Goal: Information Seeking & Learning: Learn about a topic

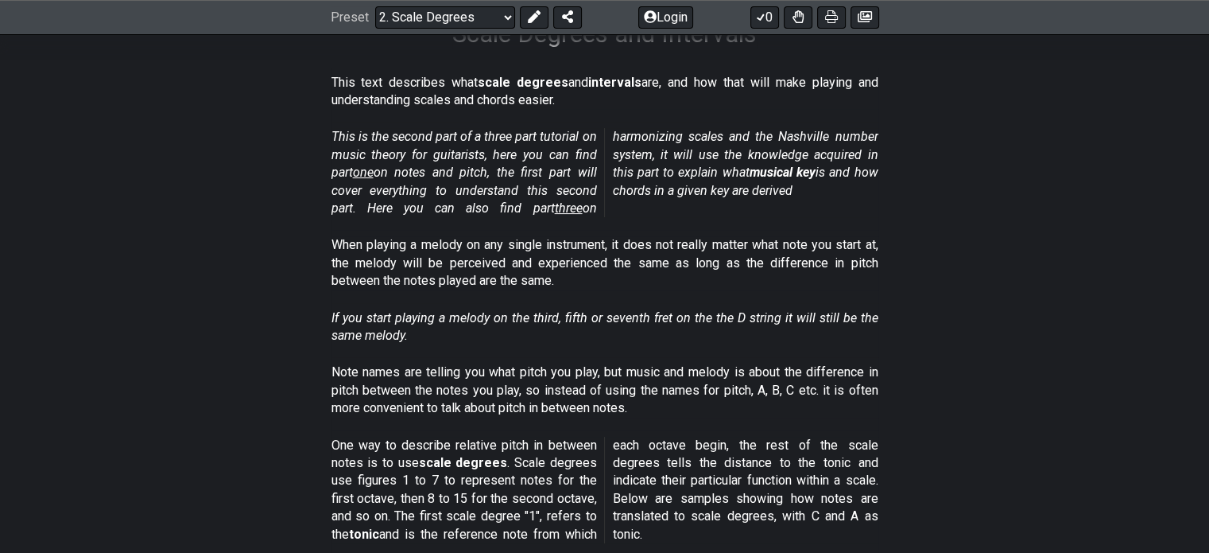
scroll to position [285, 0]
click at [365, 177] on span "one" at bounding box center [363, 172] width 21 height 15
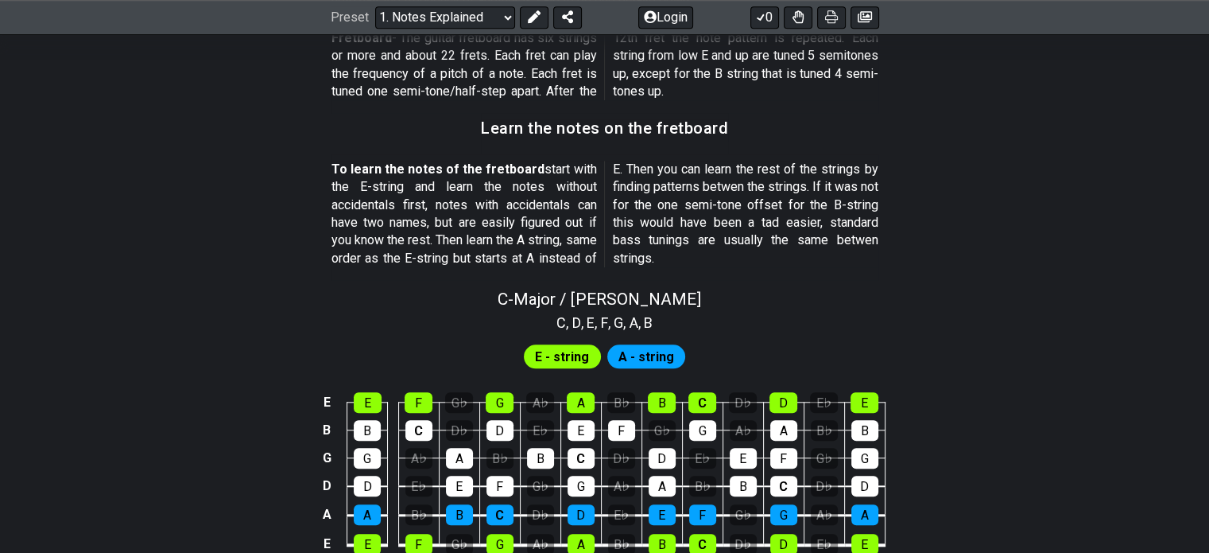
scroll to position [1441, 0]
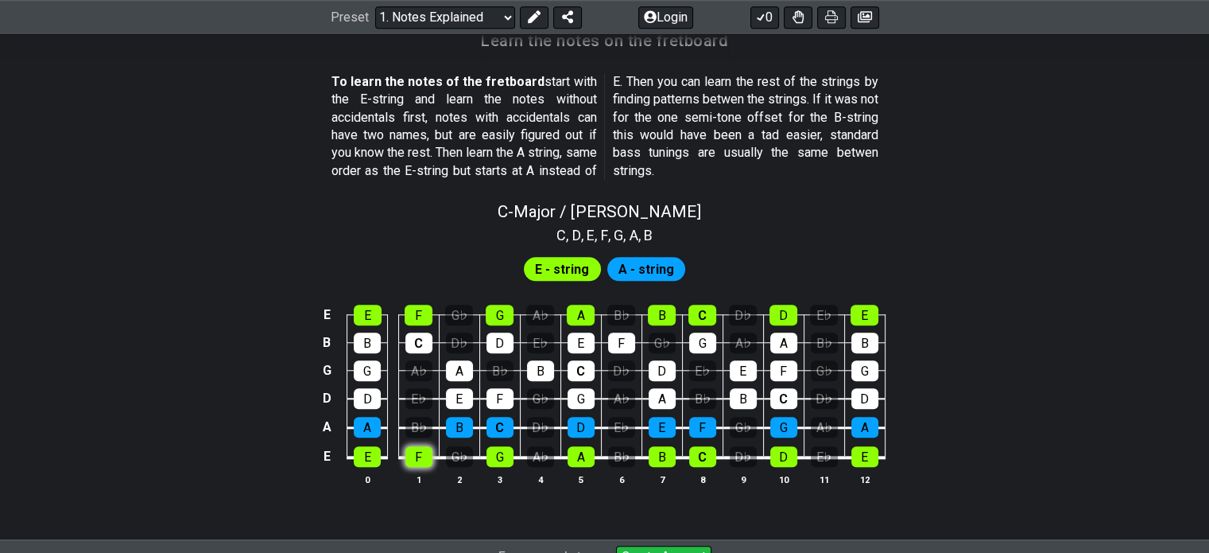
click at [416, 457] on div "F" at bounding box center [418, 456] width 27 height 21
click at [258, 374] on div "E E F G♭ G A♭ A B♭ B C D♭ D E♭ E B B C D♭ D E♭ E F G♭ G A♭ A B♭ B G G A♭ A B♭ B…" at bounding box center [604, 395] width 1209 height 223
click at [420, 459] on div "F" at bounding box center [418, 456] width 27 height 21
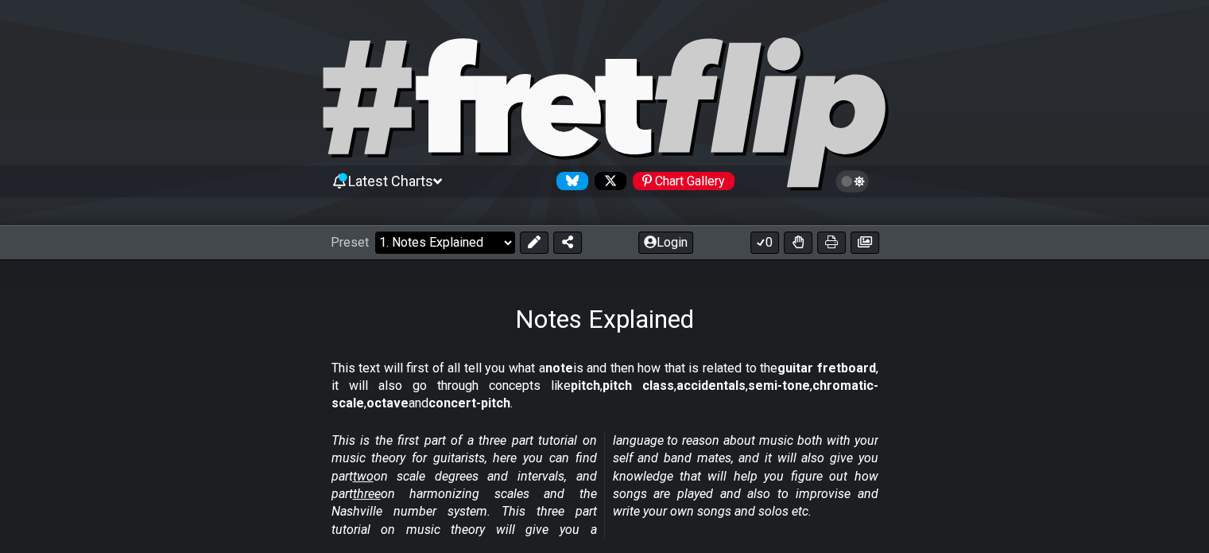
click at [489, 239] on select "Welcome to #fretflip! Initial Preset Custom Preset Minor Pentatonic Major Penta…" at bounding box center [445, 242] width 140 height 22
click at [375, 231] on select "Welcome to #fretflip! Initial Preset Custom Preset Minor Pentatonic Major Penta…" at bounding box center [445, 242] width 140 height 22
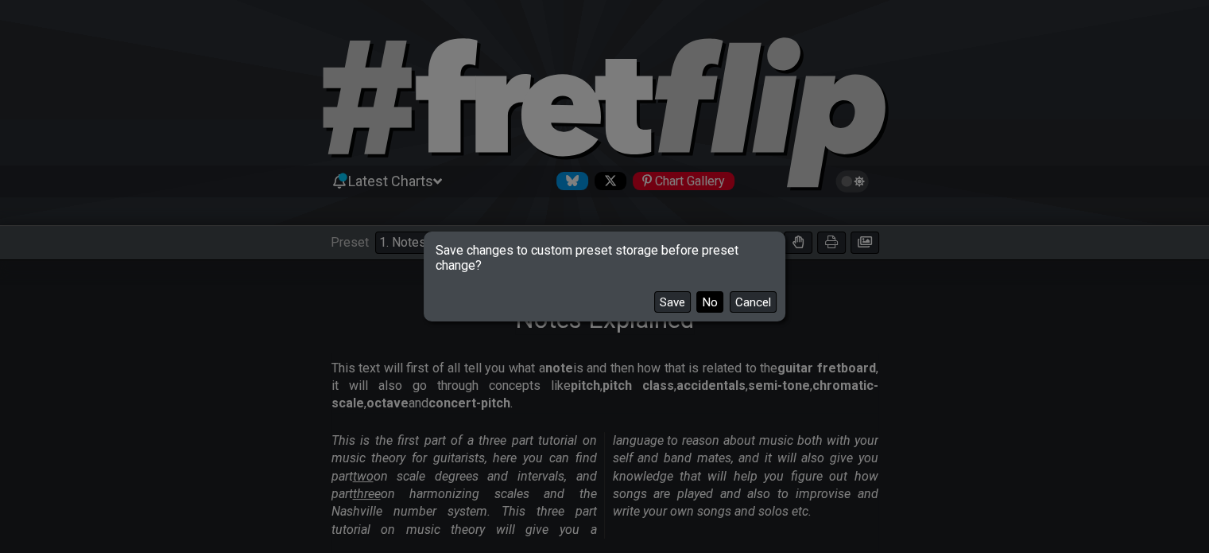
click at [705, 295] on button "No" at bounding box center [709, 301] width 27 height 21
select select "/scale-degrees-and-intervals"
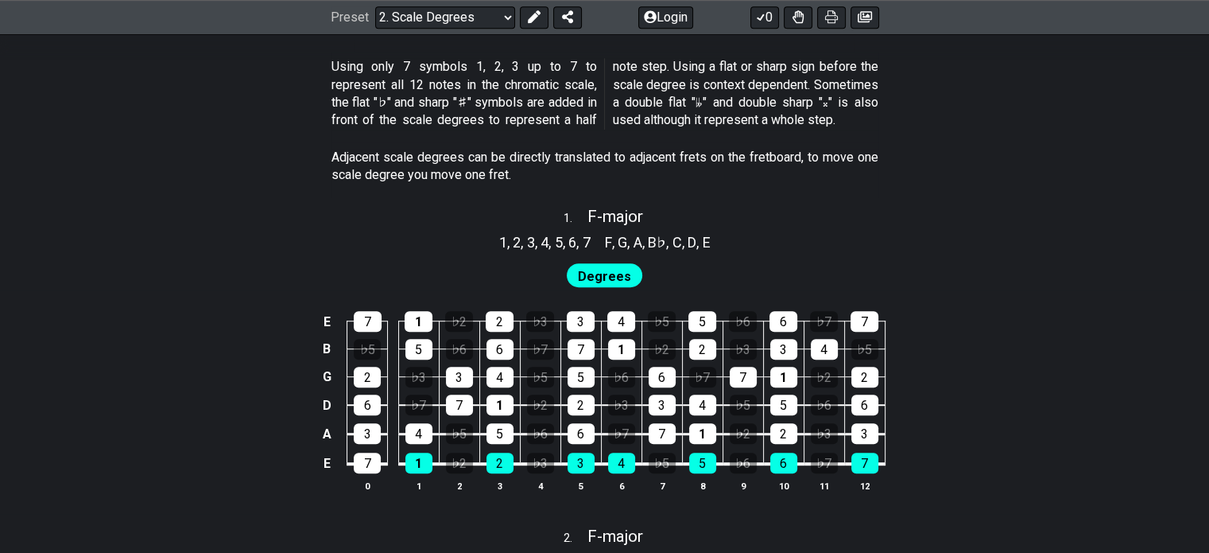
scroll to position [898, 0]
